Goal: Task Accomplishment & Management: Use online tool/utility

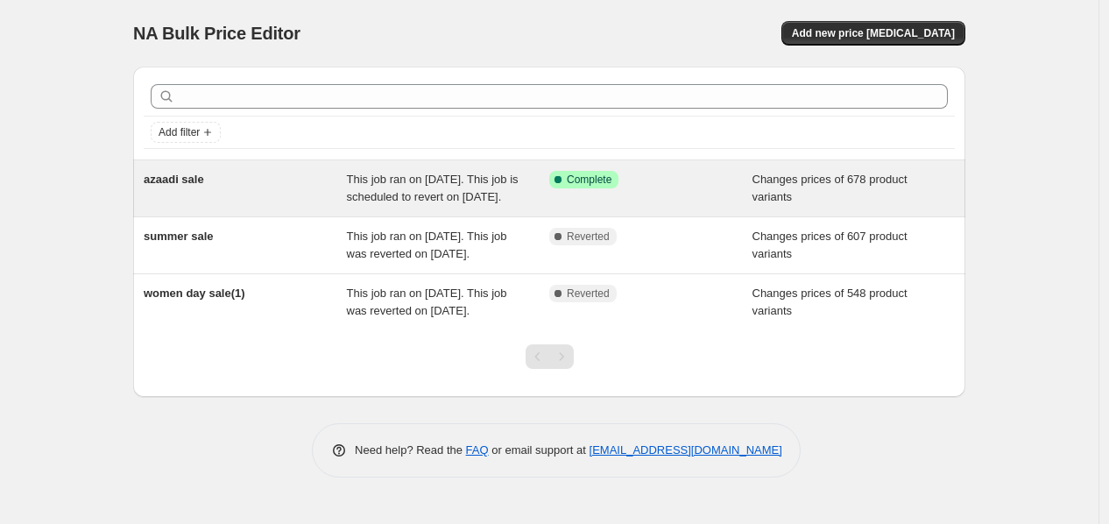
click at [649, 185] on div "Success Complete Complete" at bounding box center [637, 180] width 177 height 18
